Goal: Communication & Community: Answer question/provide support

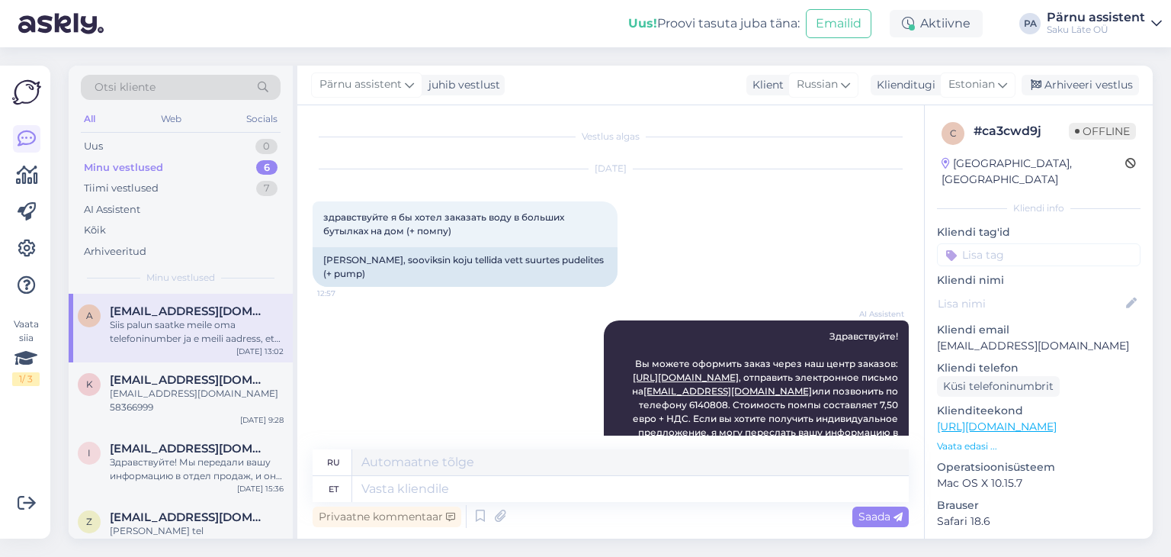
scroll to position [478, 0]
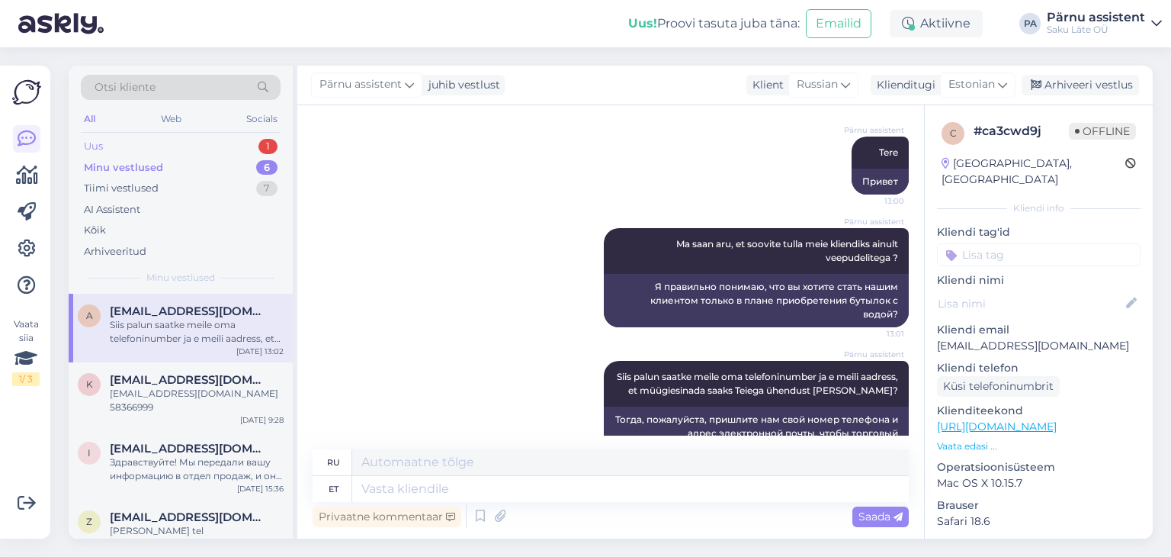
click at [152, 151] on div "Uus 1" at bounding box center [181, 146] width 200 height 21
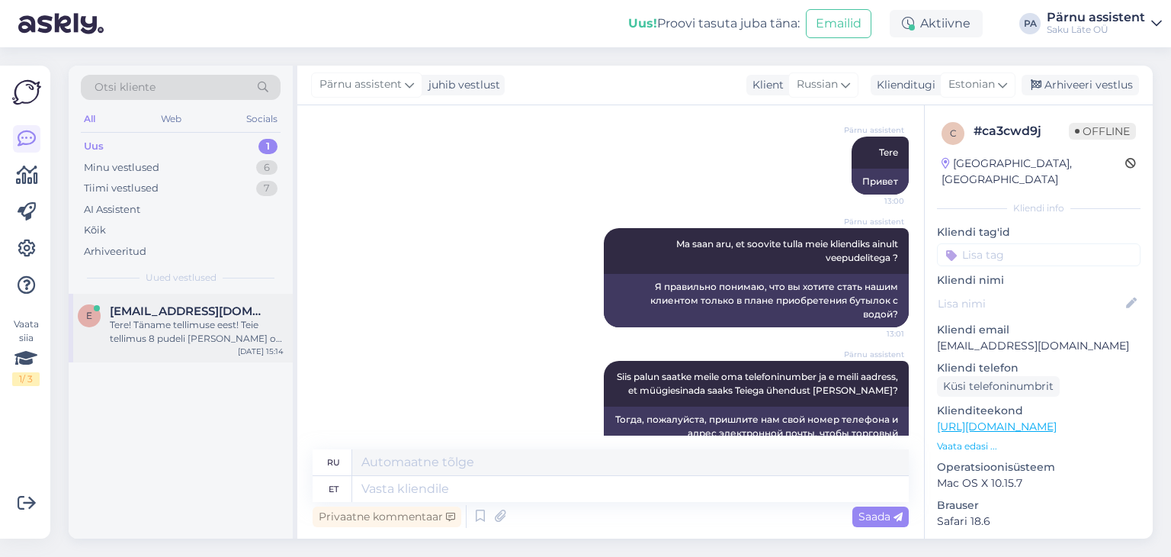
click at [173, 298] on div "e [EMAIL_ADDRESS][DOMAIN_NAME] Tere! Täname tellimuse eest! Teie tellimus 8 pud…" at bounding box center [181, 328] width 224 height 69
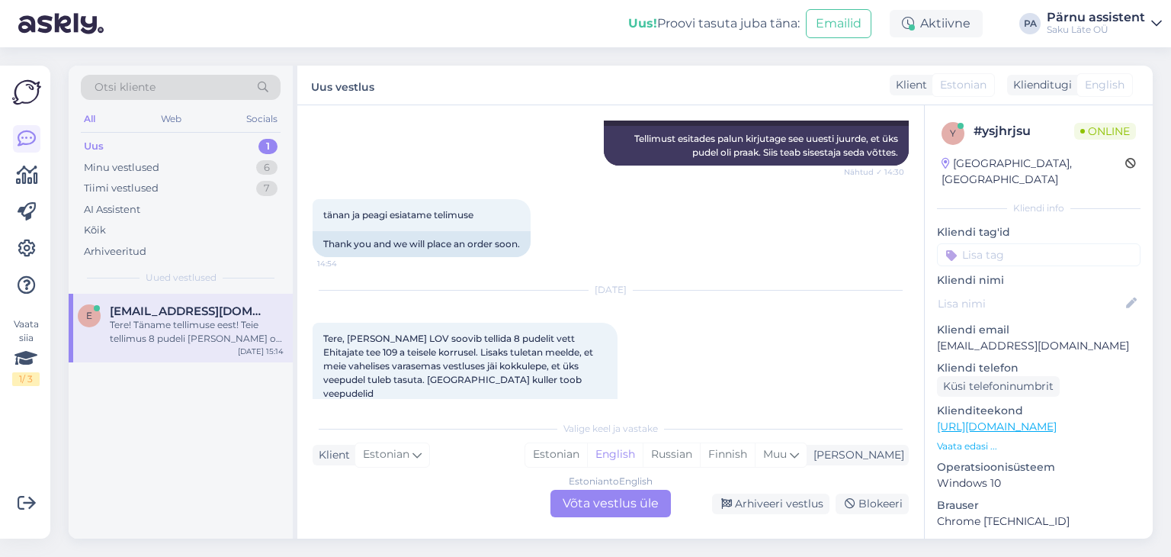
scroll to position [3261, 0]
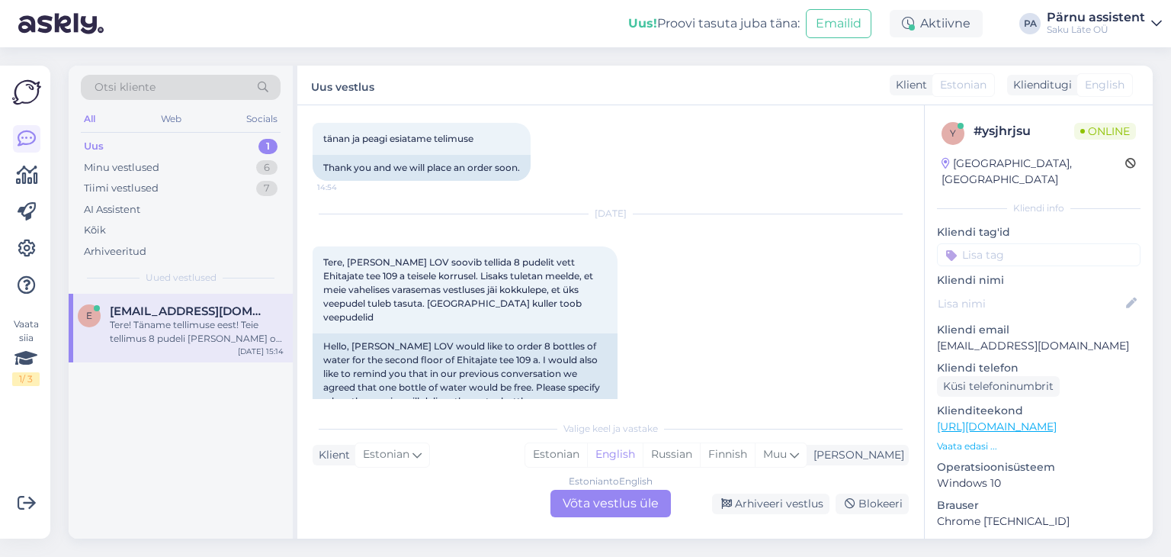
click at [620, 508] on div "Estonian to English Võta vestlus üle" at bounding box center [611, 503] width 120 height 27
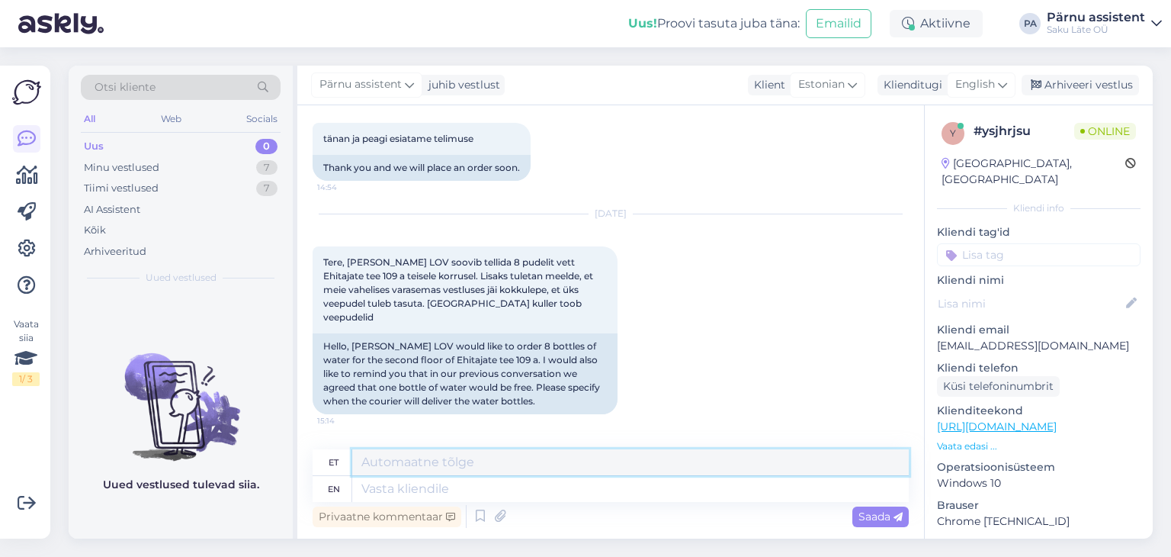
click at [467, 461] on textarea at bounding box center [630, 462] width 557 height 26
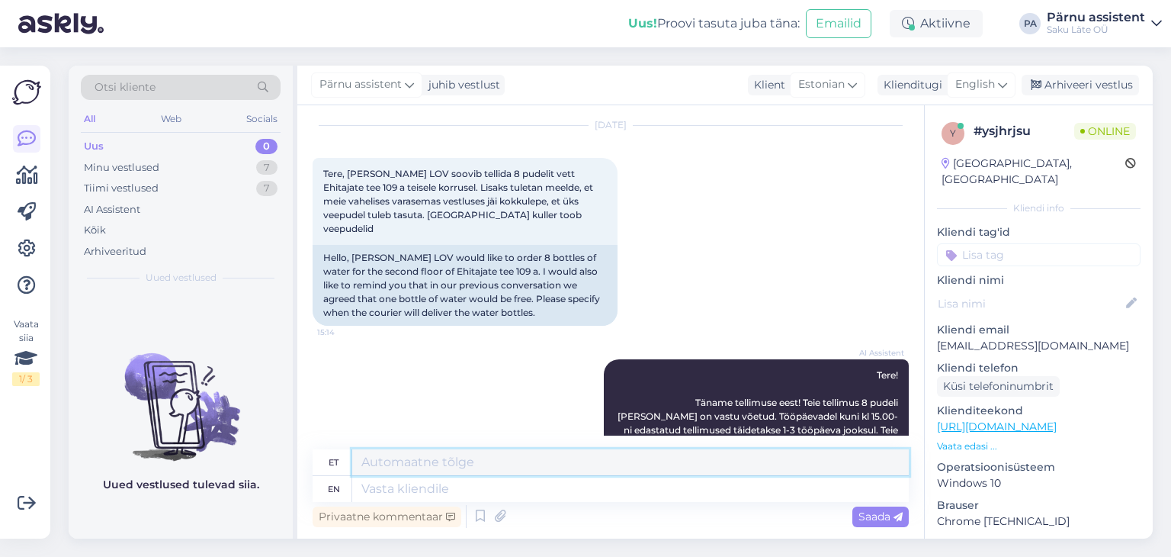
scroll to position [3376, 0]
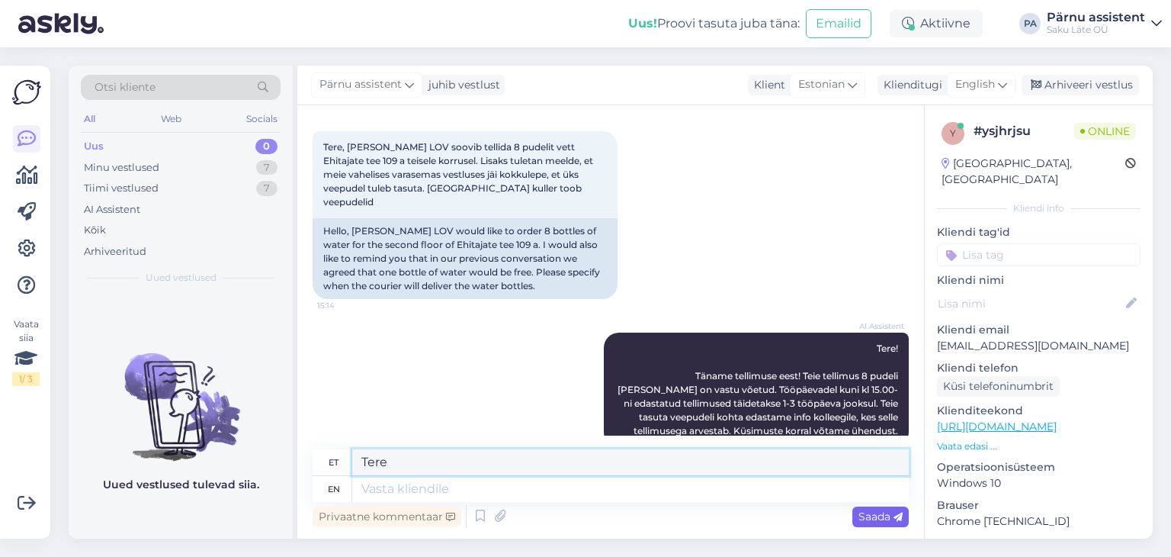
type textarea "Tere"
click at [861, 517] on span "Saada" at bounding box center [881, 516] width 44 height 14
click at [879, 513] on span "Saada" at bounding box center [881, 516] width 44 height 14
click at [471, 468] on textarea "Tere" at bounding box center [630, 462] width 557 height 26
click at [994, 87] on span "English" at bounding box center [975, 84] width 40 height 17
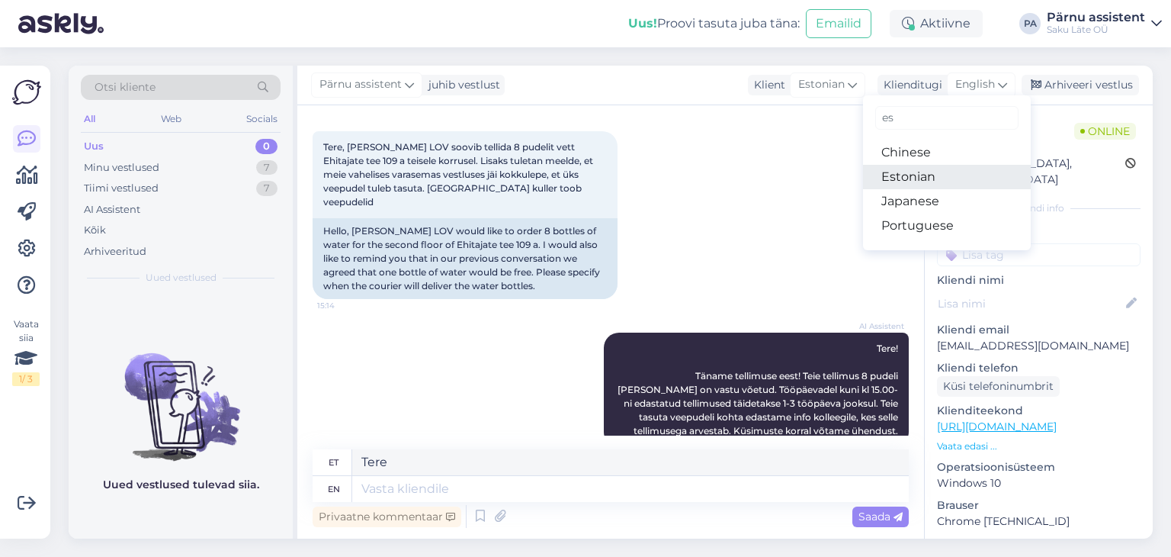
click at [933, 177] on link "Estonian" at bounding box center [947, 177] width 168 height 24
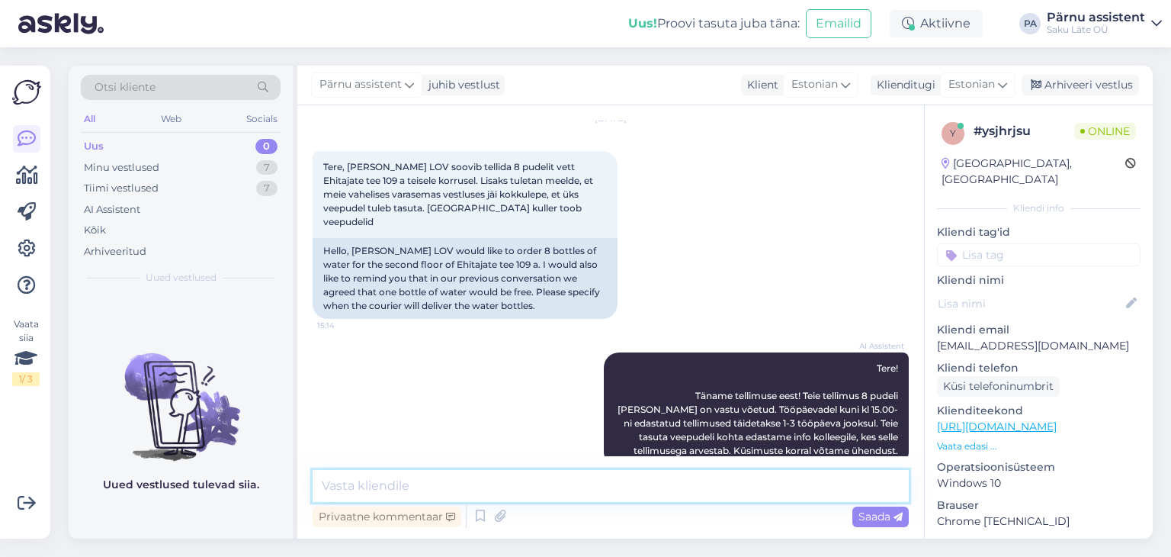
click at [427, 493] on textarea at bounding box center [611, 486] width 596 height 32
type textarea "Tere"
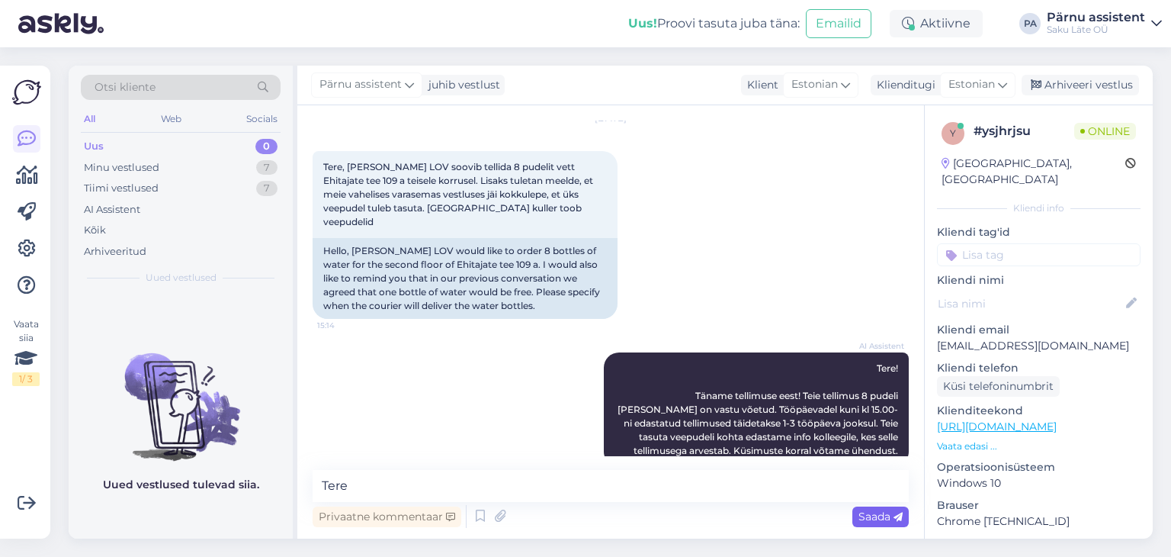
click at [860, 517] on span "Saada" at bounding box center [881, 516] width 44 height 14
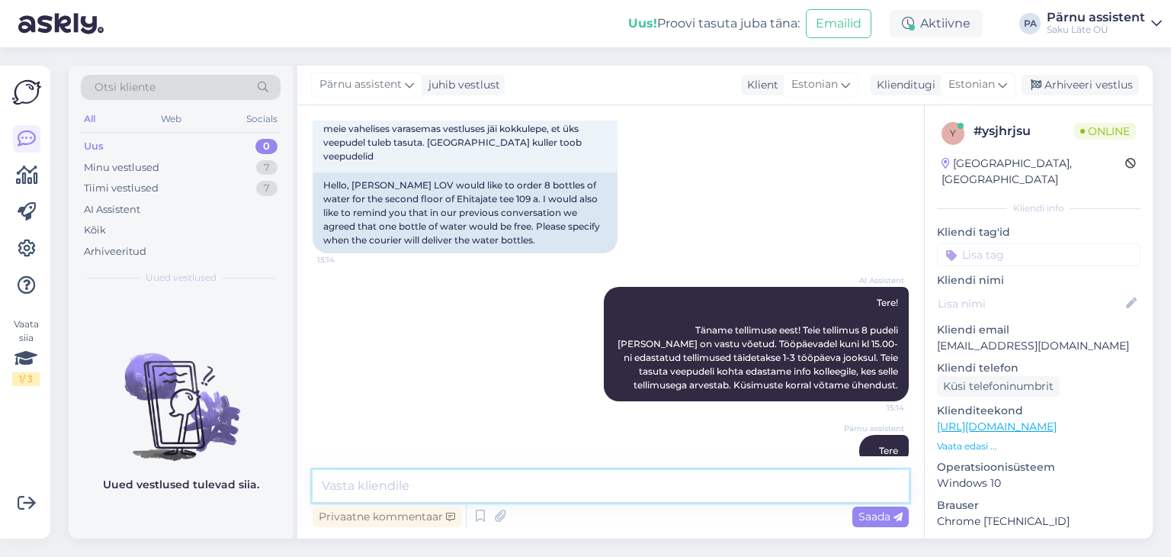
click at [671, 487] on textarea at bounding box center [611, 486] width 596 height 32
type textarea "Lisame Teile tellimuse reedeks [DATE]"
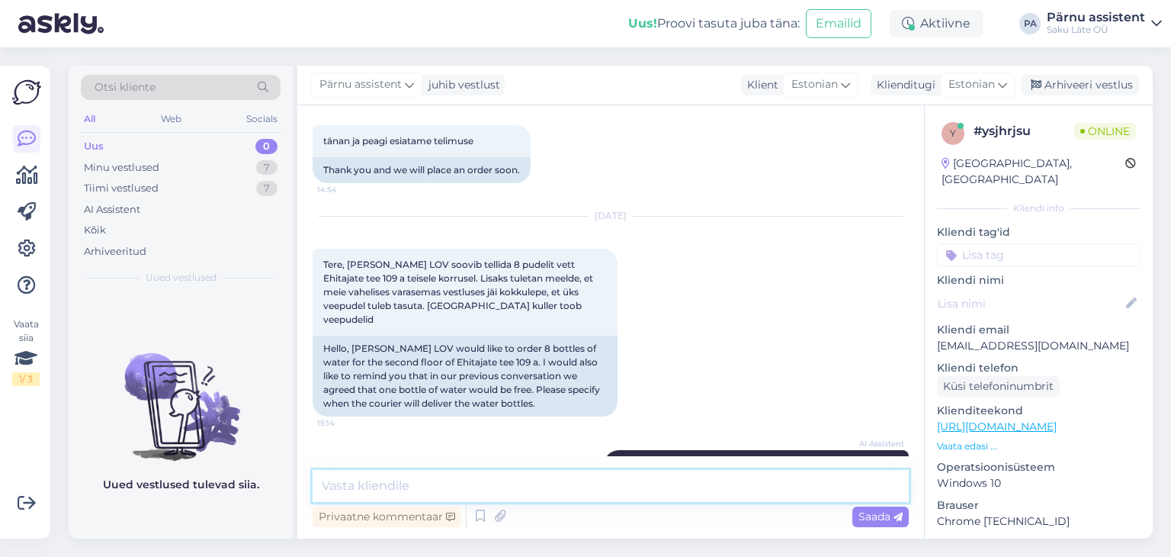
scroll to position [3488, 0]
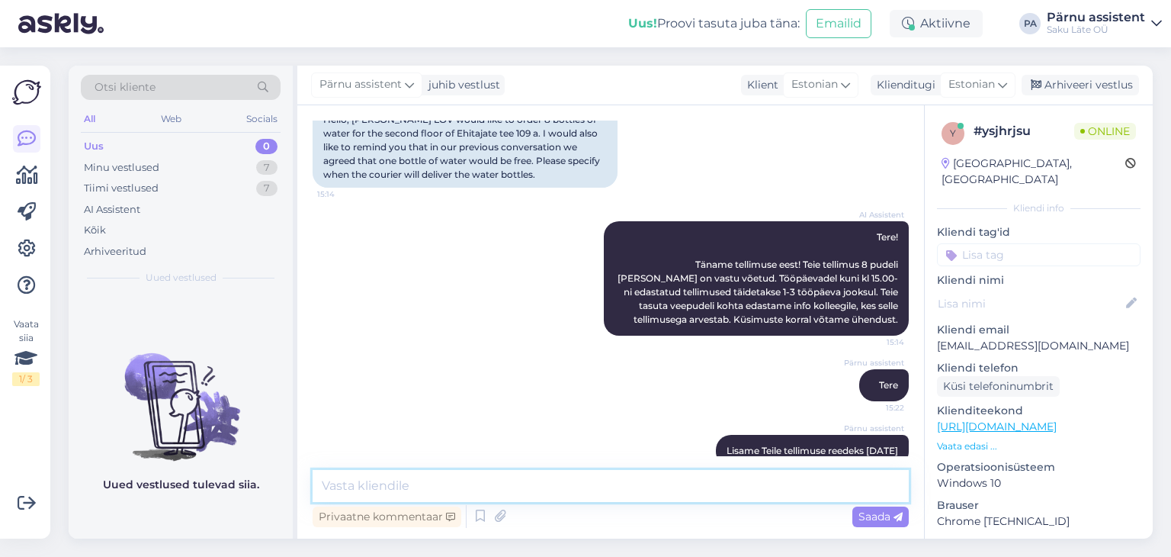
click at [566, 480] on textarea at bounding box center [611, 486] width 596 height 32
type textarea "Tellimusse paneme 7 + 1 tasuta vesi"
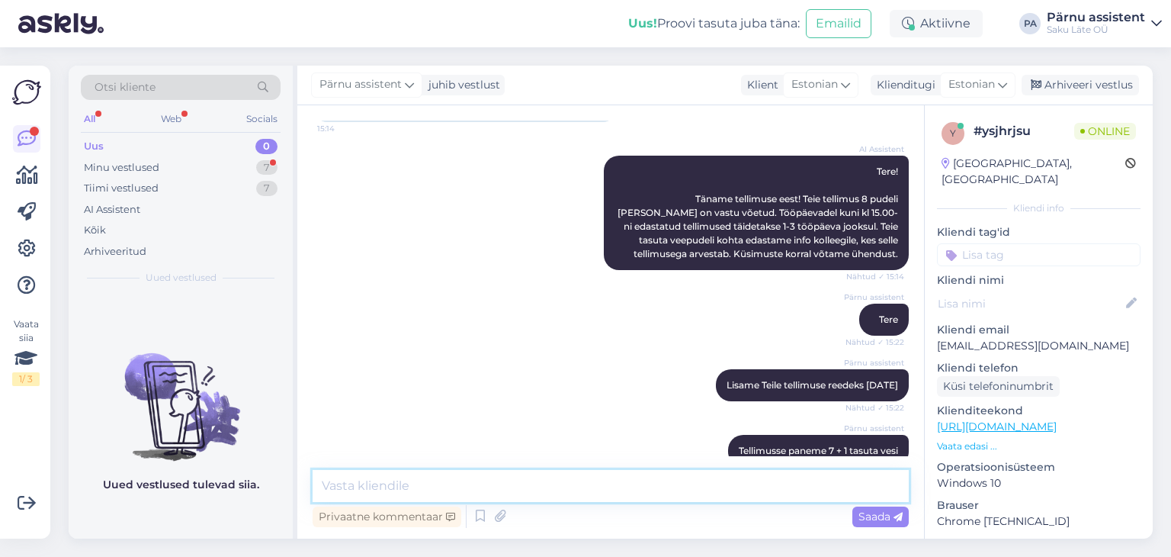
scroll to position [3632, 0]
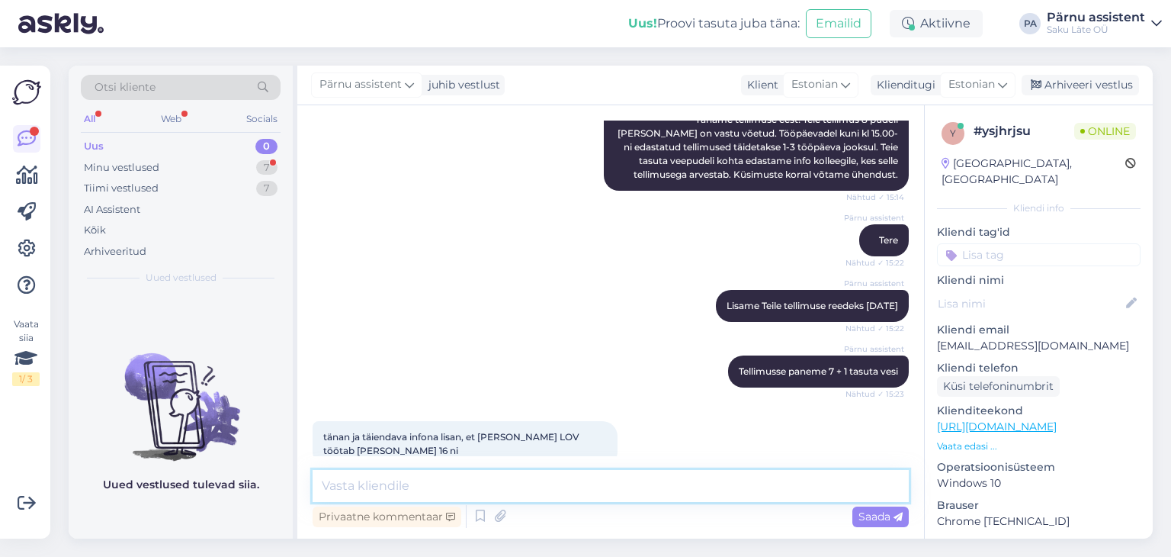
click at [567, 477] on textarea at bounding box center [611, 486] width 596 height 32
type textarea "Lisame selle info tellimuse juurde."
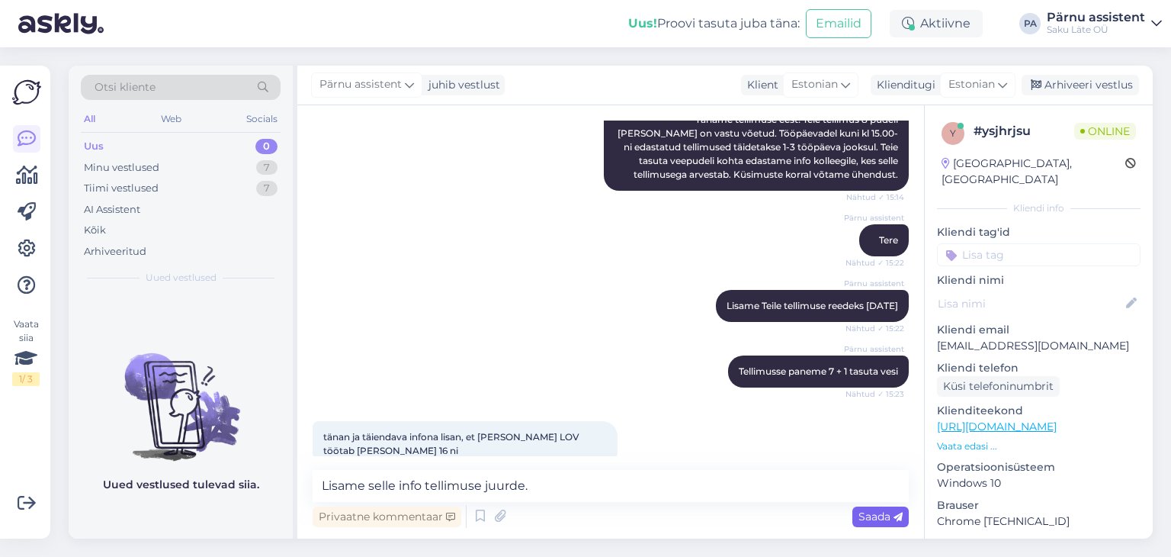
click at [890, 514] on span "Saada" at bounding box center [881, 516] width 44 height 14
